Goal: Task Accomplishment & Management: Complete application form

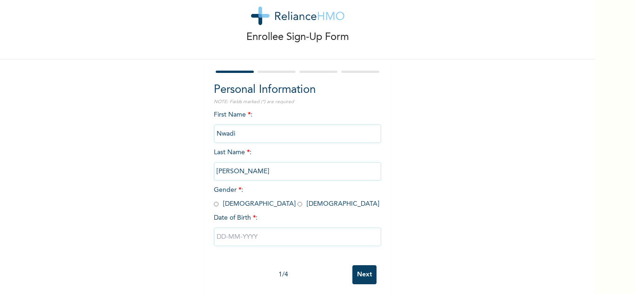
scroll to position [33, 0]
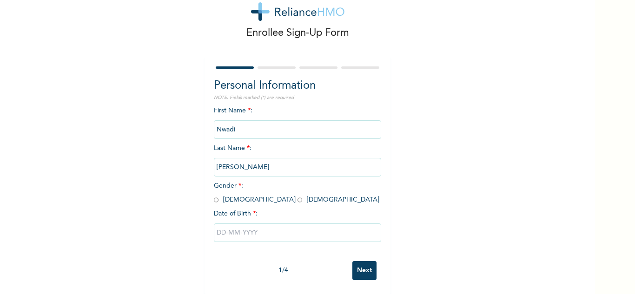
click at [239, 230] on input "text" at bounding box center [297, 233] width 167 height 19
select select "9"
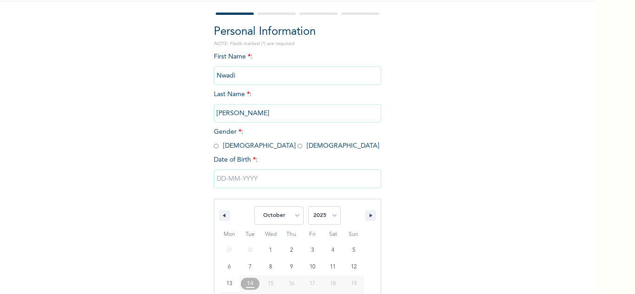
scroll to position [129, 0]
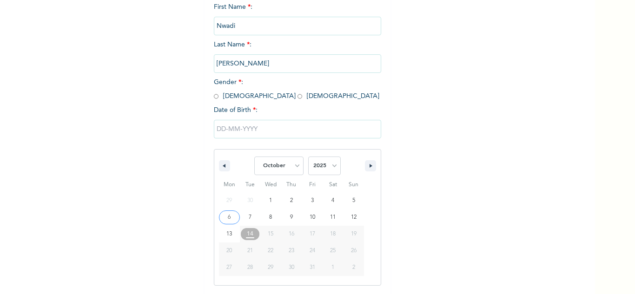
click at [239, 97] on div "Personal Information NOTE: Fields marked (*) are required First Name * : Nwadi …" at bounding box center [297, 135] width 167 height 322
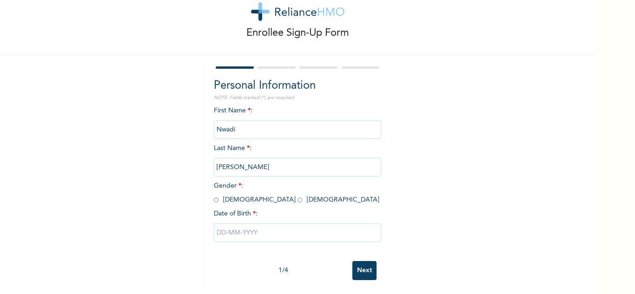
click at [240, 190] on span "Gender * : [DEMOGRAPHIC_DATA] [DEMOGRAPHIC_DATA]" at bounding box center [297, 193] width 166 height 20
click at [298, 196] on input "radio" at bounding box center [300, 200] width 5 height 9
radio input "true"
click at [250, 227] on input "text" at bounding box center [297, 233] width 167 height 19
select select "9"
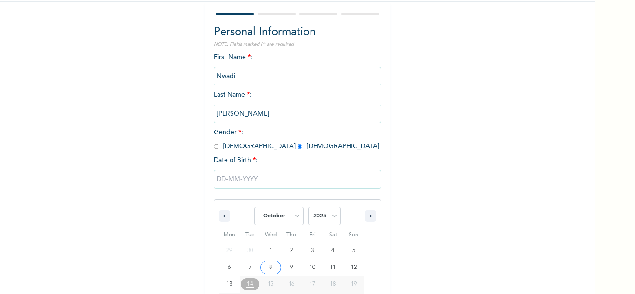
scroll to position [129, 0]
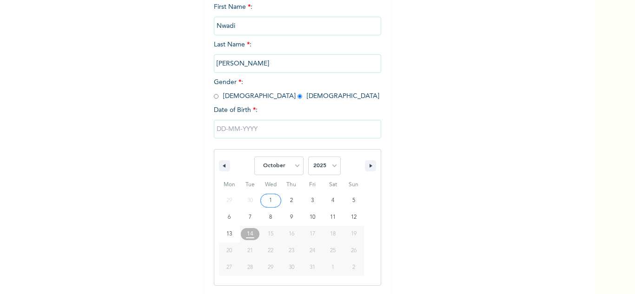
type input "[DATE]"
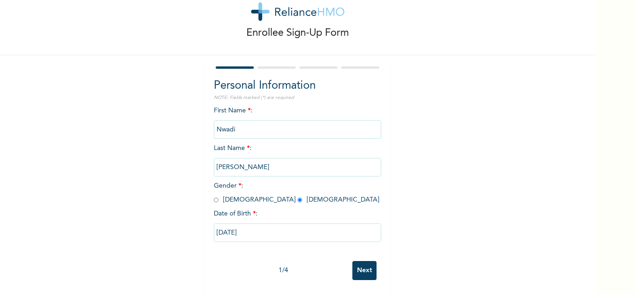
scroll to position [33, 0]
click at [240, 225] on input "[DATE]" at bounding box center [297, 233] width 167 height 19
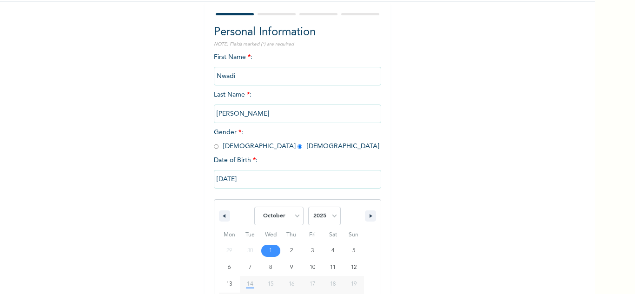
scroll to position [129, 0]
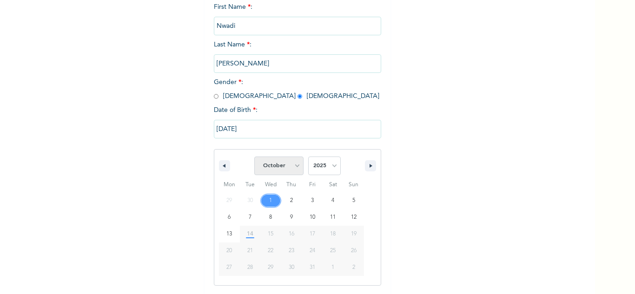
click at [292, 166] on select "January February March April May June July August September October November De…" at bounding box center [278, 166] width 49 height 19
select select "4"
click at [254, 157] on select "January February March April May June July August September October November De…" at bounding box center [278, 166] width 49 height 19
click at [325, 166] on select "2025 2024 2023 2022 2021 2020 2019 2018 2017 2016 2015 2014 2013 2012 2011 2010…" at bounding box center [324, 166] width 33 height 19
select select "1976"
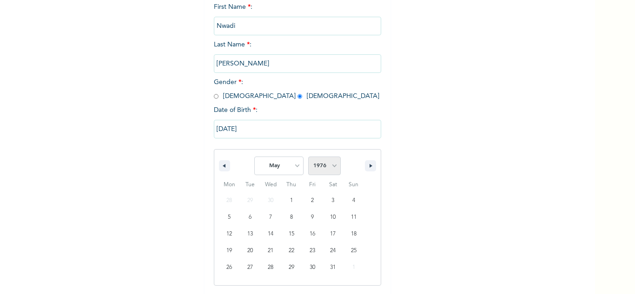
click at [308, 157] on select "2025 2024 2023 2022 2021 2020 2019 2018 2017 2016 2015 2014 2013 2012 2011 2010…" at bounding box center [324, 166] width 33 height 19
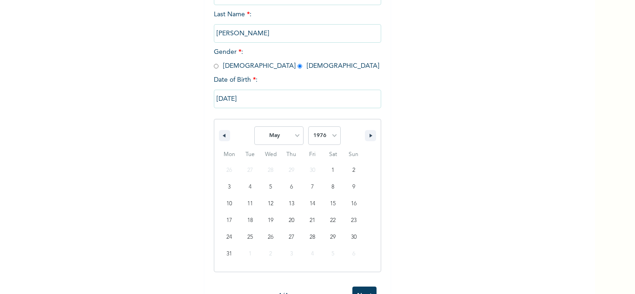
scroll to position [176, 0]
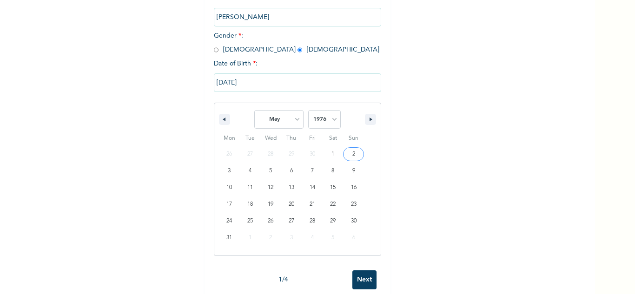
click at [318, 88] on input "[DATE]" at bounding box center [297, 82] width 167 height 19
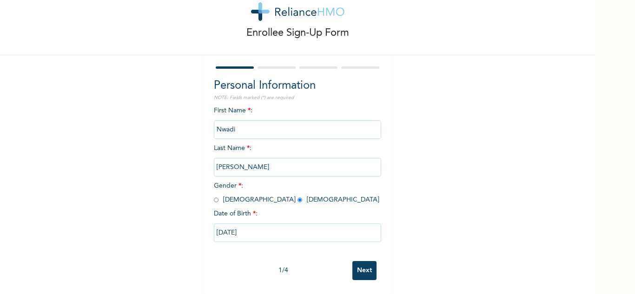
scroll to position [33, 0]
click at [276, 225] on input "[DATE]" at bounding box center [297, 233] width 167 height 19
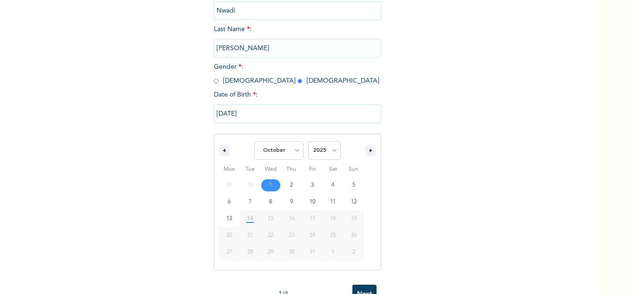
scroll to position [129, 0]
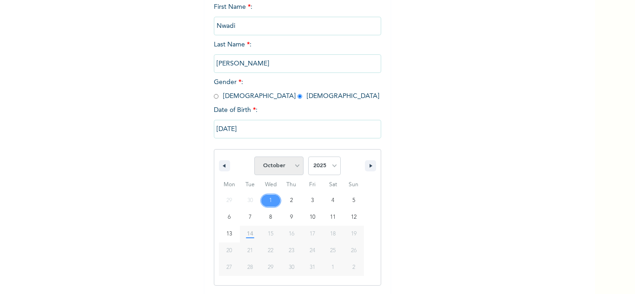
click at [278, 168] on select "January February March April May June July August September October November De…" at bounding box center [278, 166] width 49 height 19
select select "4"
click at [254, 157] on select "January February March April May June July August September October November De…" at bounding box center [278, 166] width 49 height 19
click at [329, 167] on select "2025 2024 2023 2022 2021 2020 2019 2018 2017 2016 2015 2014 2013 2012 2011 2010…" at bounding box center [324, 166] width 33 height 19
select select "1976"
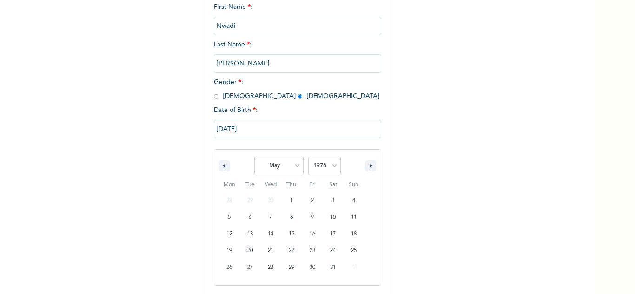
click at [308, 157] on select "2025 2024 2023 2022 2021 2020 2019 2018 2017 2016 2015 2014 2013 2012 2011 2010…" at bounding box center [324, 166] width 33 height 19
type input "[DATE]"
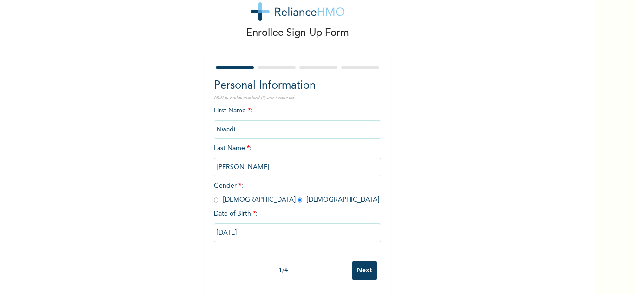
click at [356, 261] on input "Next" at bounding box center [364, 270] width 24 height 19
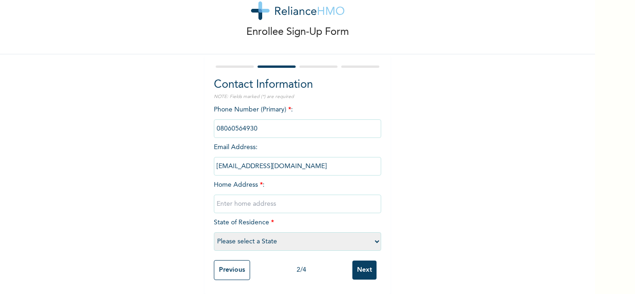
click at [249, 195] on input "text" at bounding box center [297, 204] width 167 height 19
type input "[STREET_ADDRESS], off [GEOGRAPHIC_DATA]"
select select "33"
click at [366, 266] on input "Next" at bounding box center [364, 270] width 24 height 19
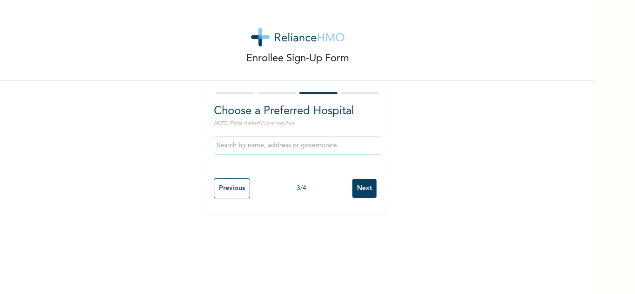
scroll to position [0, 0]
click at [265, 149] on input "text" at bounding box center [297, 145] width 167 height 19
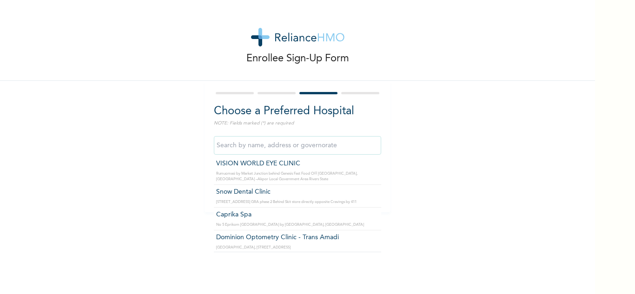
scroll to position [7002, 0]
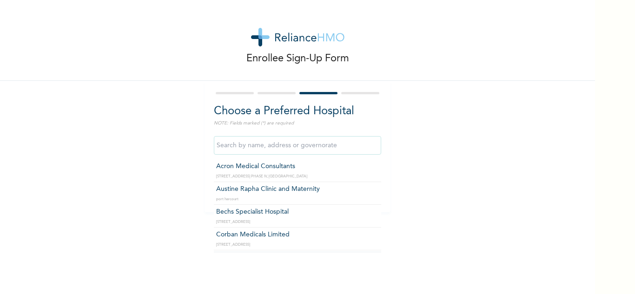
click at [383, 183] on div "Choose a Preferred Hospital NOTE: Fields marked (*) are required Acron Medical …" at bounding box center [298, 147] width 186 height 132
click at [258, 143] on input "text" at bounding box center [297, 145] width 167 height 19
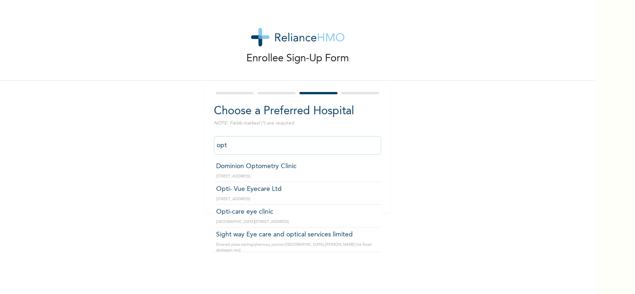
type input "Opti-care eye clinic"
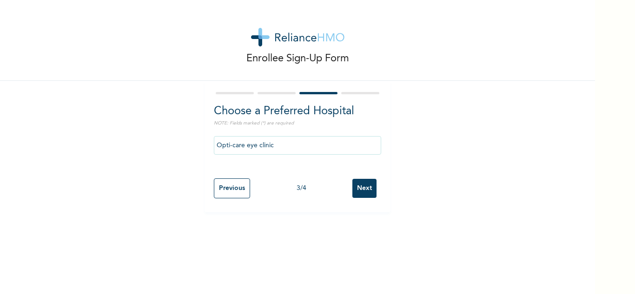
click at [358, 186] on input "Next" at bounding box center [364, 188] width 24 height 19
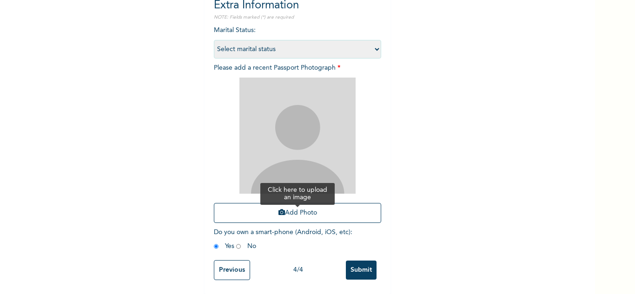
scroll to position [114, 0]
click at [237, 260] on input "Previous" at bounding box center [232, 270] width 36 height 20
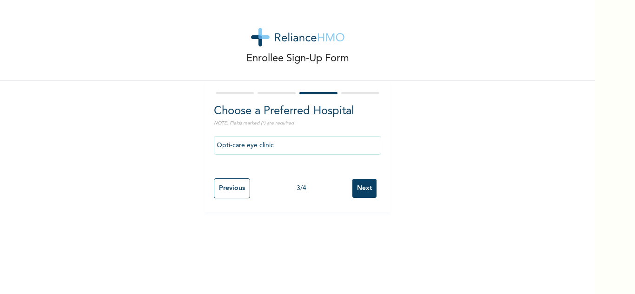
scroll to position [0, 0]
click at [274, 145] on input "Opti-care eye clinic" at bounding box center [297, 145] width 167 height 19
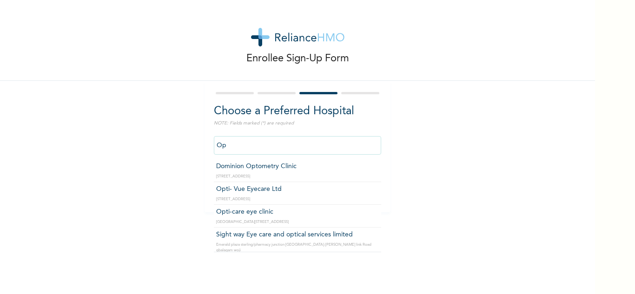
type input "O"
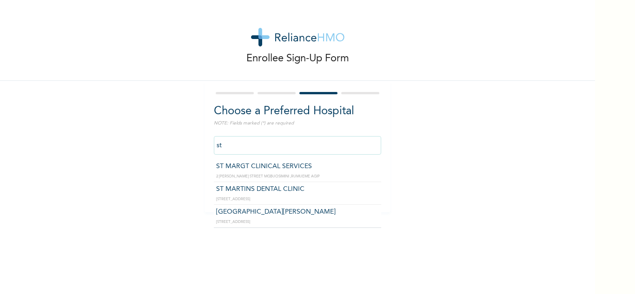
type input "s"
click at [453, 108] on div "Enrollee Sign-Up Form Choose a Preferred Hospital NOTE: Fields marked (*) are r…" at bounding box center [297, 106] width 595 height 212
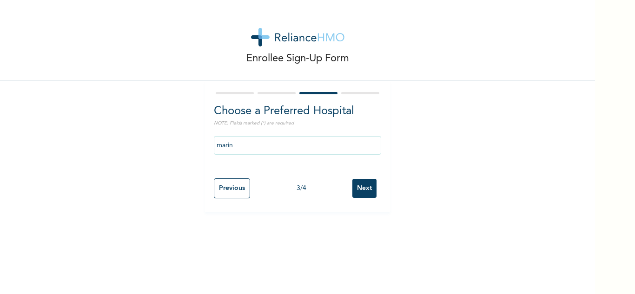
click at [252, 143] on input "marin" at bounding box center [297, 145] width 167 height 19
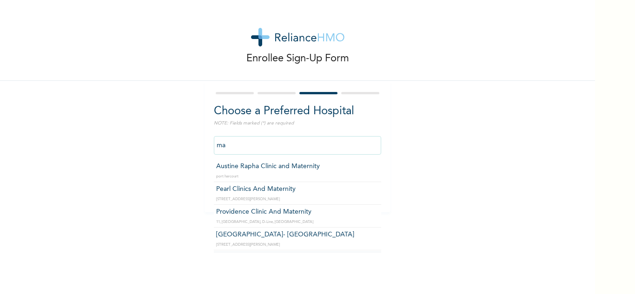
type input "m"
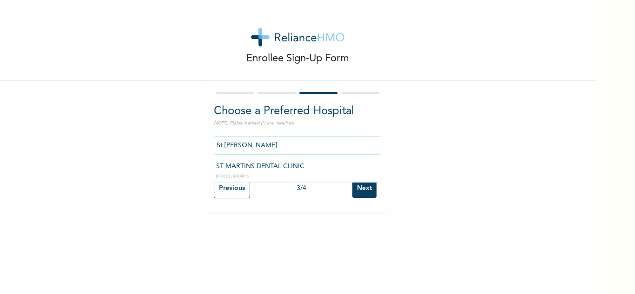
click at [266, 147] on input "St [PERSON_NAME]" at bounding box center [297, 145] width 167 height 19
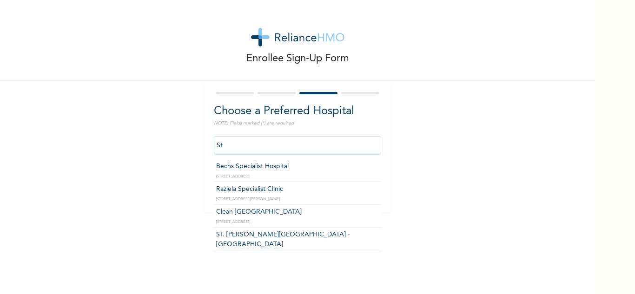
type input "S"
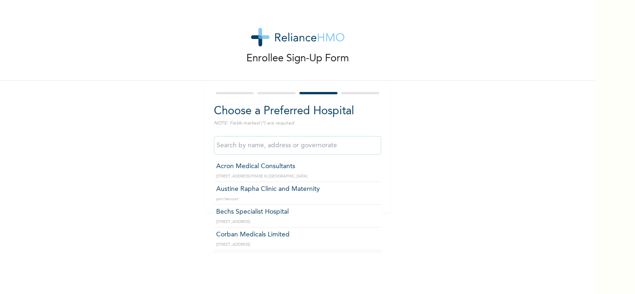
click at [261, 144] on input "text" at bounding box center [297, 145] width 167 height 19
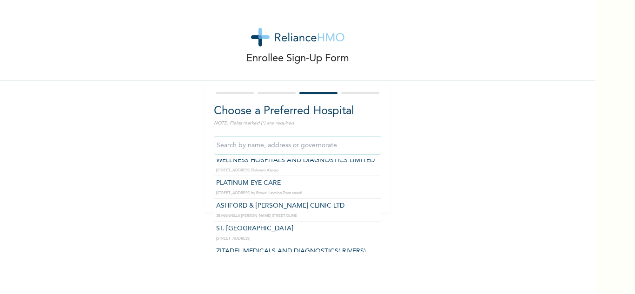
scroll to position [1866, 0]
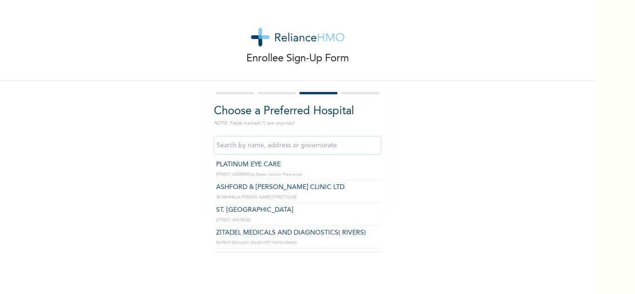
type input "ST. [GEOGRAPHIC_DATA]"
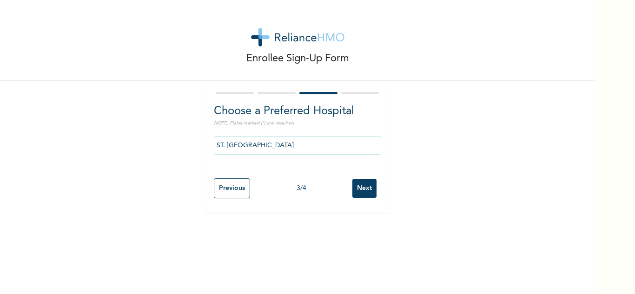
click at [354, 190] on input "Next" at bounding box center [364, 188] width 24 height 19
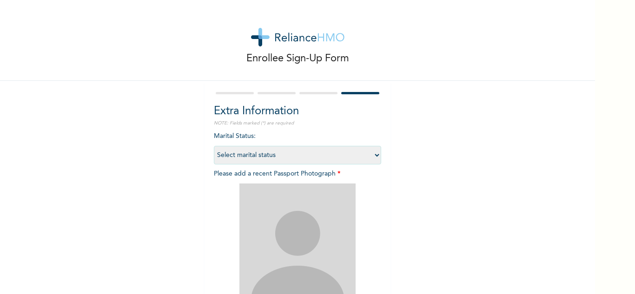
click at [375, 160] on select "Select marital status [DEMOGRAPHIC_DATA] Married [DEMOGRAPHIC_DATA] Widow/[DEMO…" at bounding box center [297, 155] width 167 height 19
select select "1"
click at [214, 146] on select "Select marital status [DEMOGRAPHIC_DATA] Married [DEMOGRAPHIC_DATA] Widow/[DEMO…" at bounding box center [297, 155] width 167 height 19
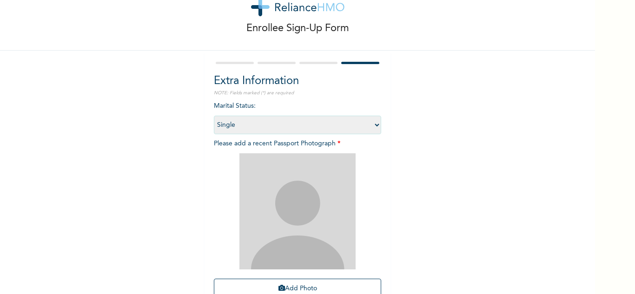
scroll to position [46, 0]
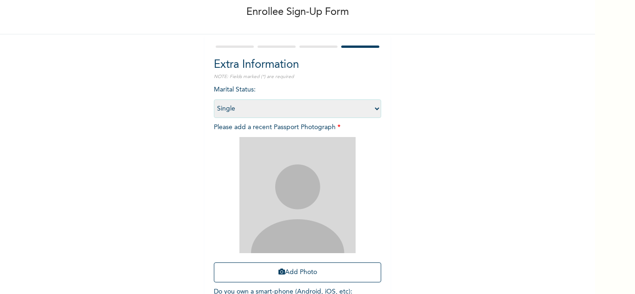
click at [290, 191] on img at bounding box center [297, 195] width 116 height 116
click at [268, 203] on img at bounding box center [297, 195] width 116 height 116
click at [286, 271] on button "Add Photo" at bounding box center [297, 273] width 167 height 20
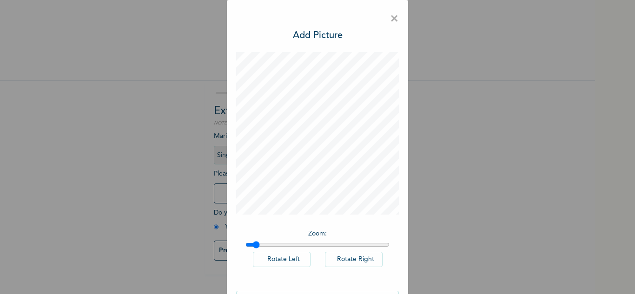
click at [252, 245] on input "range" at bounding box center [317, 244] width 144 height 7
drag, startPoint x: 252, startPoint y: 245, endPoint x: 264, endPoint y: 249, distance: 12.2
type input "1.14"
click at [264, 249] on input "range" at bounding box center [317, 244] width 144 height 7
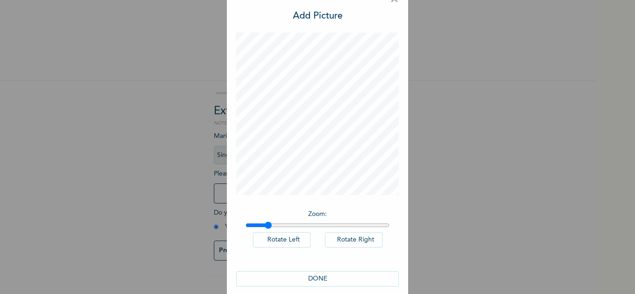
scroll to position [30, 0]
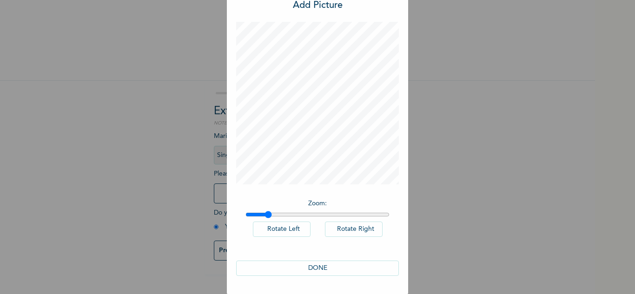
click at [309, 264] on button "DONE" at bounding box center [317, 268] width 163 height 15
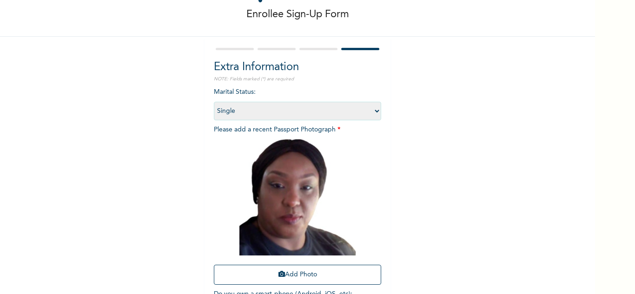
scroll to position [114, 0]
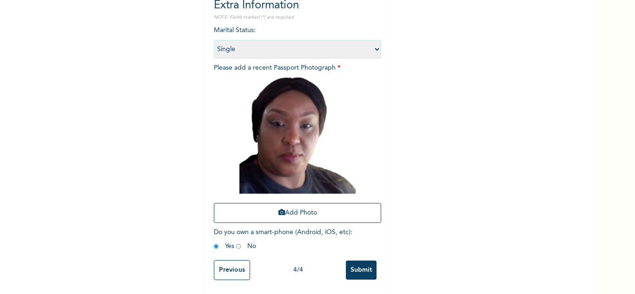
click at [354, 261] on input "Submit" at bounding box center [361, 270] width 31 height 19
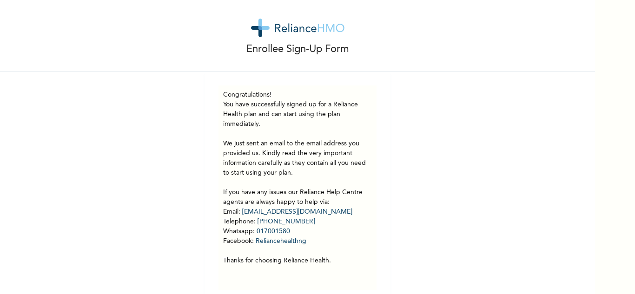
scroll to position [0, 0]
